Goal: Browse casually: Explore the website without a specific task or goal

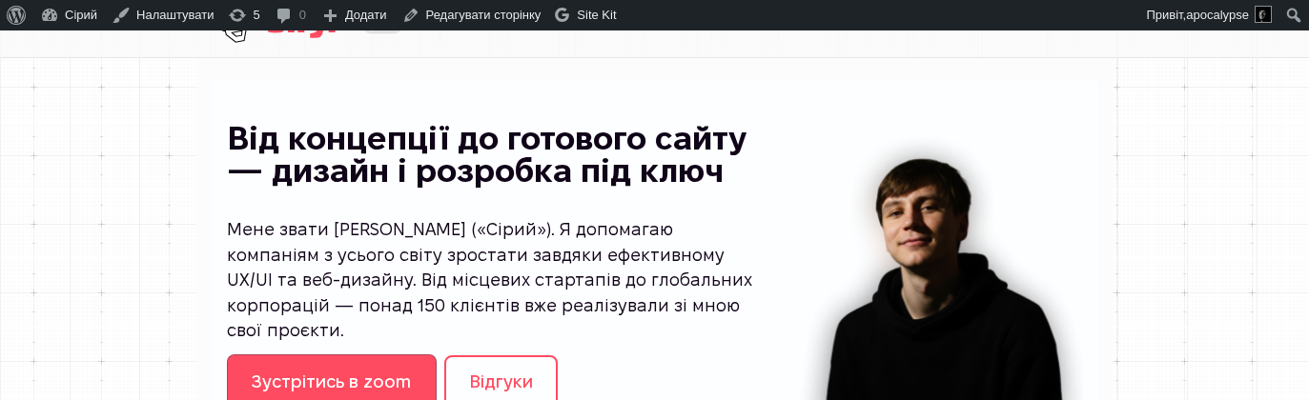
scroll to position [56, 0]
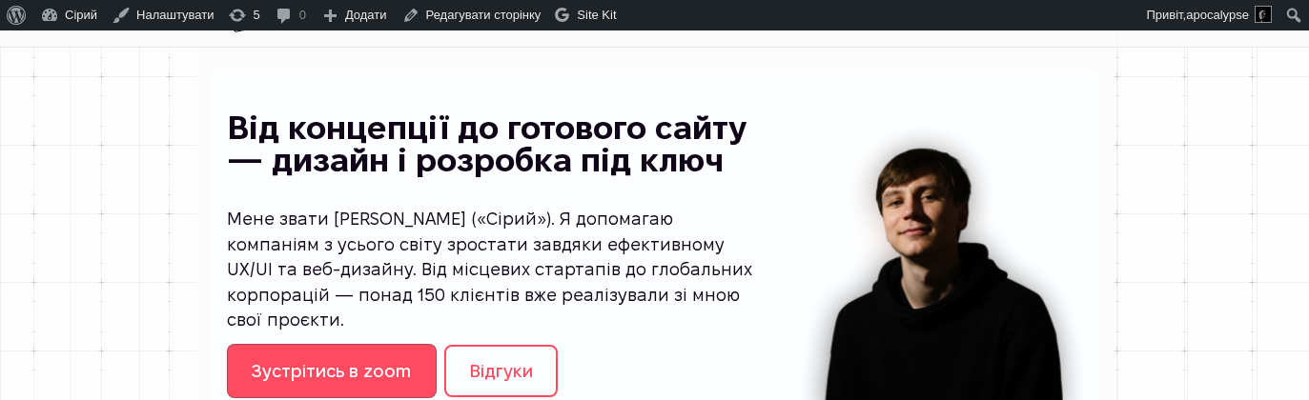
scroll to position [56, 0]
click at [828, 267] on div "Від концепції до готового сайту — дизайн і розробка під ключ Мене звати Сергій …" at bounding box center [655, 255] width 856 height 347
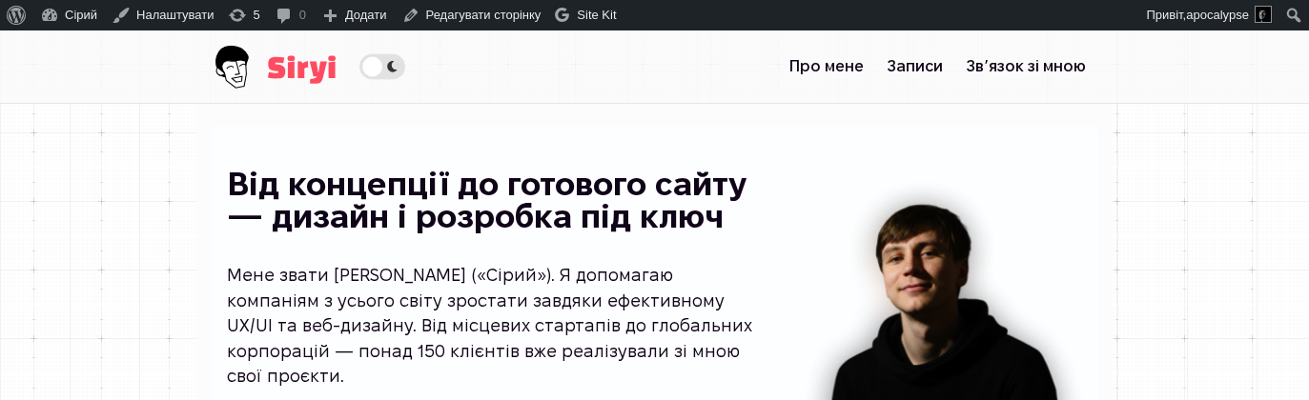
scroll to position [56, 0]
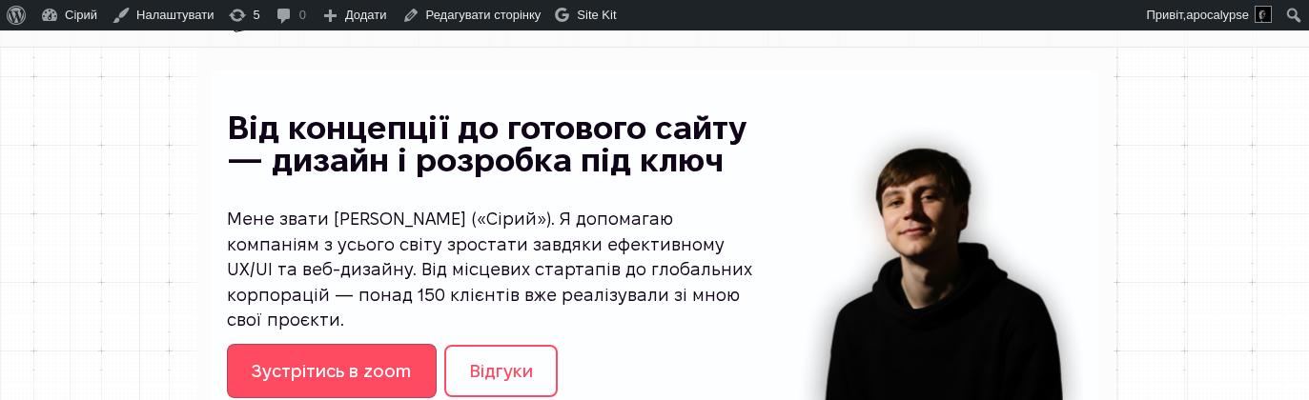
scroll to position [56, 0]
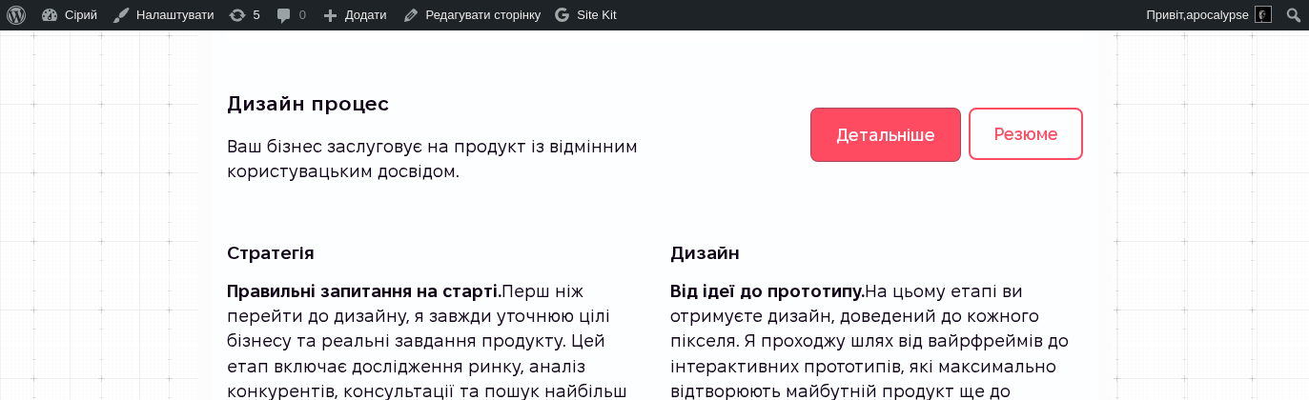
scroll to position [513, 0]
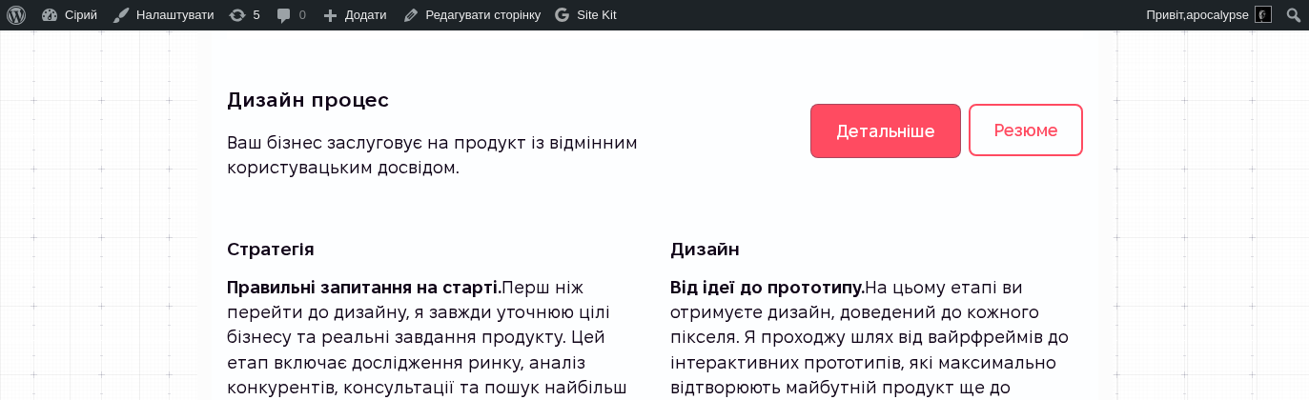
click at [786, 192] on div "Дизайн процес Ваш бізнес заслуговує на продукт із відмінним користувацьким досв…" at bounding box center [655, 131] width 856 height 122
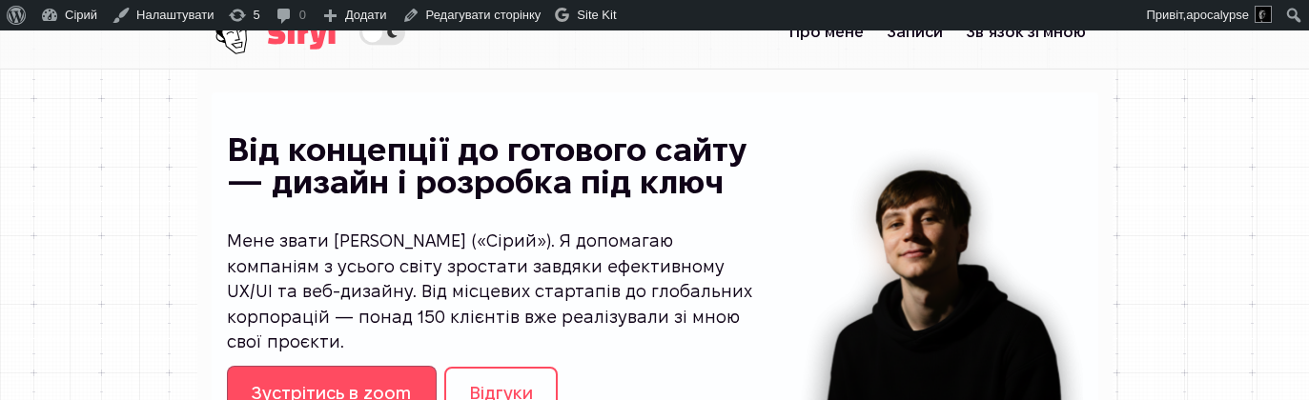
scroll to position [41, 0]
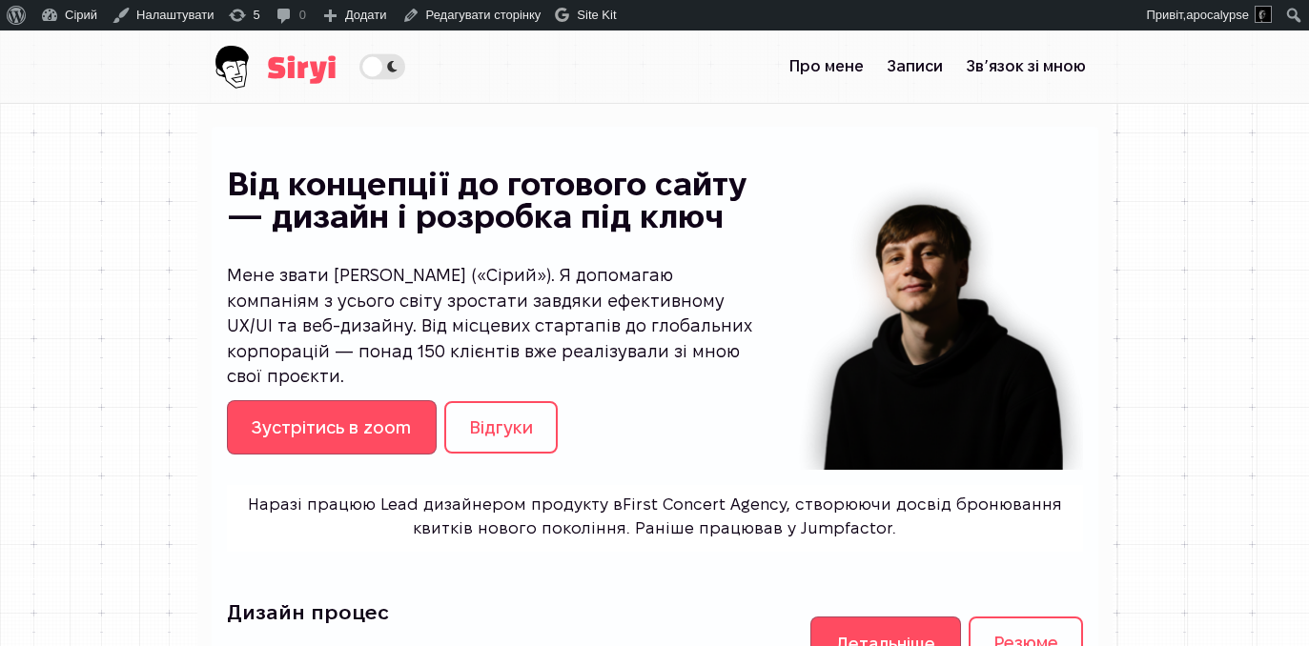
scroll to position [32, 0]
